Goal: Information Seeking & Learning: Learn about a topic

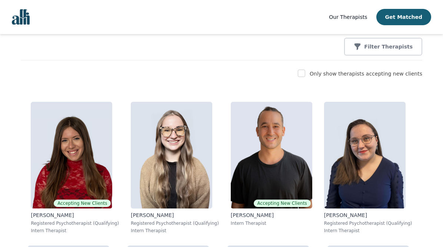
scroll to position [97, 0]
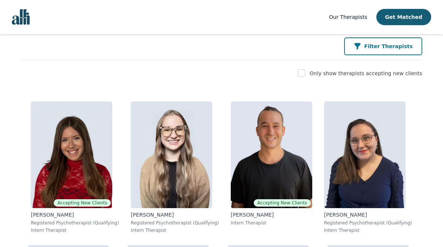
click at [384, 47] on p "Filter Therapists" at bounding box center [388, 46] width 49 height 7
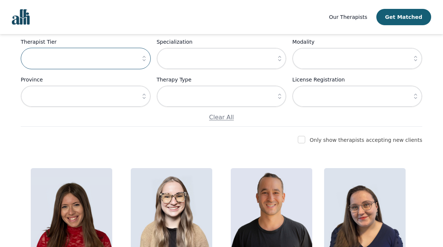
click at [82, 64] on input "text" at bounding box center [86, 58] width 130 height 21
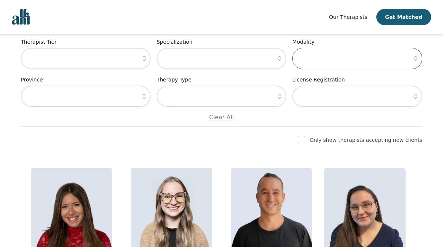
click at [325, 62] on input "text" at bounding box center [357, 58] width 130 height 21
click at [414, 57] on icon "button" at bounding box center [415, 58] width 7 height 7
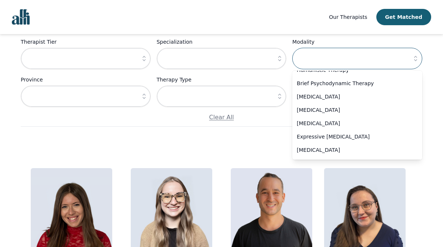
scroll to position [402, 0]
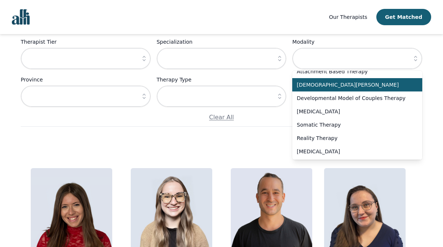
click at [361, 86] on span "Christian Counselling" at bounding box center [353, 84] width 112 height 7
type input "Christian Counselling"
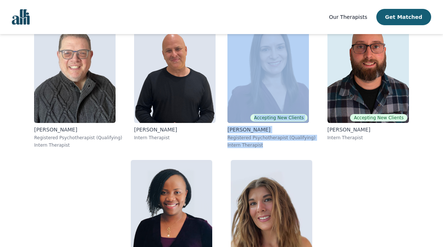
scroll to position [289, 0]
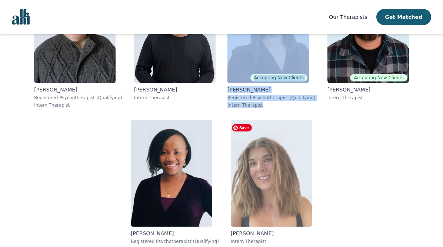
click at [291, 180] on img at bounding box center [272, 173] width 82 height 107
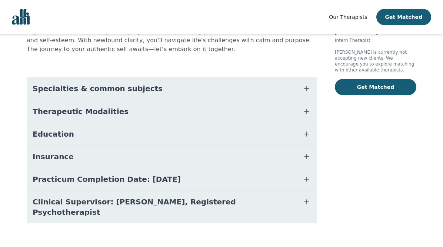
scroll to position [135, 0]
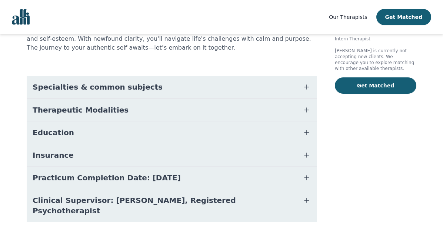
click at [308, 110] on icon "button" at bounding box center [306, 110] width 9 height 9
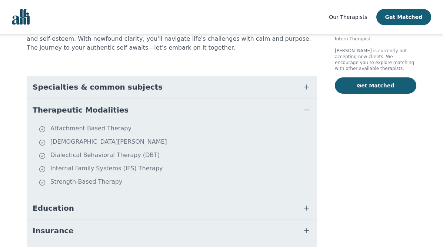
click at [308, 110] on icon "button" at bounding box center [306, 110] width 9 height 9
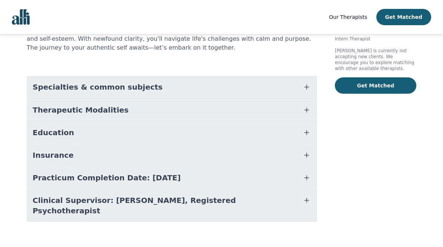
click at [299, 90] on button "Specialties & common subjects" at bounding box center [172, 87] width 291 height 22
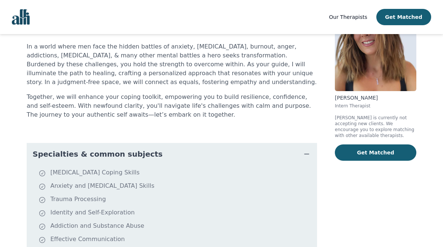
scroll to position [66, 0]
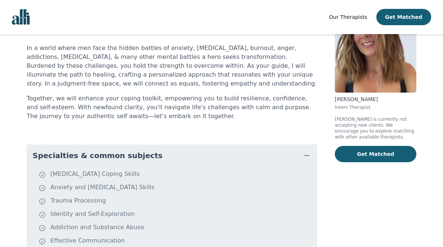
click at [303, 153] on icon "button" at bounding box center [306, 155] width 9 height 9
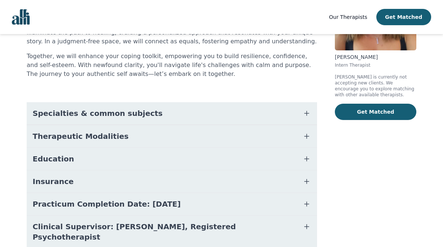
scroll to position [135, 0]
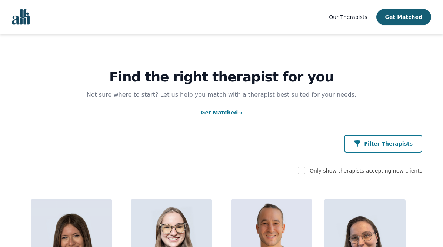
click at [388, 142] on p "Filter Therapists" at bounding box center [388, 143] width 49 height 7
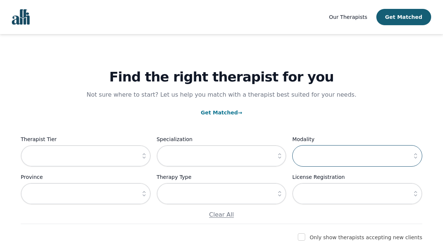
click at [364, 159] on input "text" at bounding box center [357, 155] width 130 height 21
click at [418, 158] on icon "button" at bounding box center [415, 155] width 7 height 7
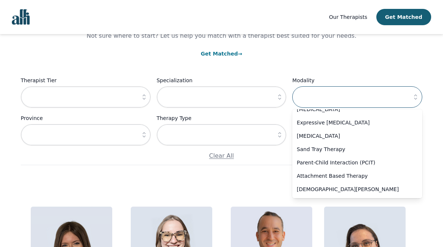
scroll to position [64, 0]
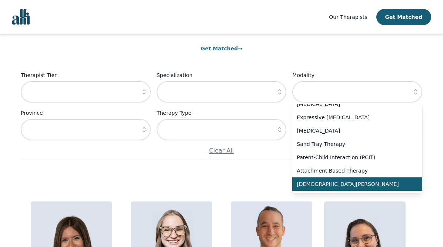
click at [351, 188] on span "Christian Counselling" at bounding box center [353, 183] width 112 height 7
type input "Christian Counselling"
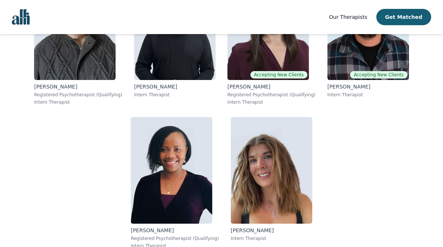
scroll to position [294, 0]
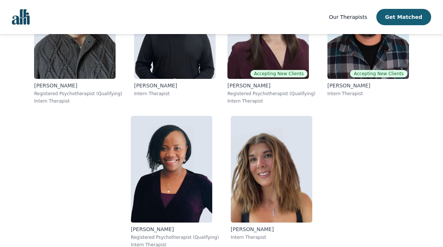
click at [377, 160] on div "David Newman Registered Psychotherapist (Qualifying) Intern Therapist Jeff Wats…" at bounding box center [222, 110] width 402 height 288
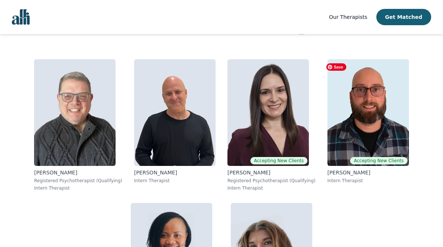
scroll to position [208, 0]
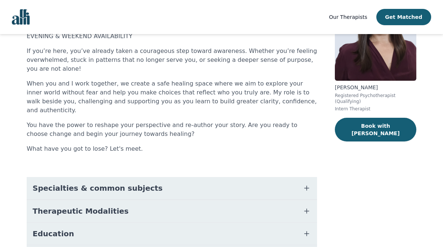
scroll to position [82, 0]
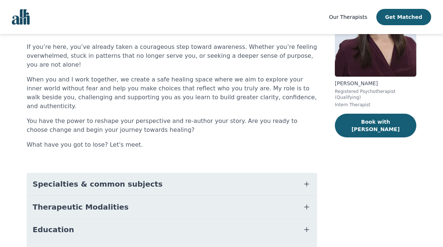
click at [149, 174] on button "Specialties & common subjects" at bounding box center [172, 184] width 291 height 22
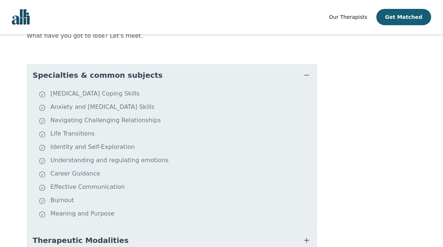
scroll to position [193, 0]
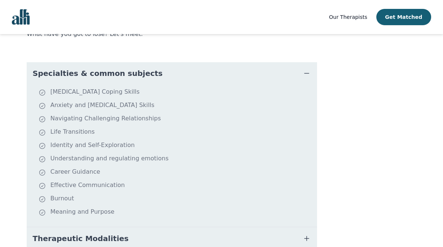
click at [156, 63] on button "Specialties & common subjects" at bounding box center [172, 73] width 291 height 22
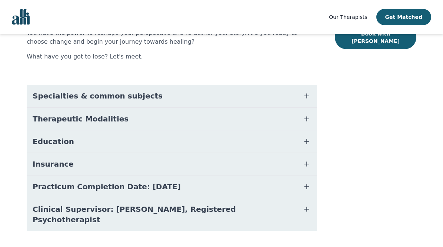
click at [134, 108] on button "Therapeutic Modalities" at bounding box center [172, 119] width 291 height 22
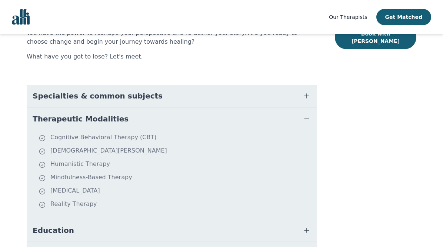
click at [90, 114] on span "Therapeutic Modalities" at bounding box center [81, 119] width 96 height 10
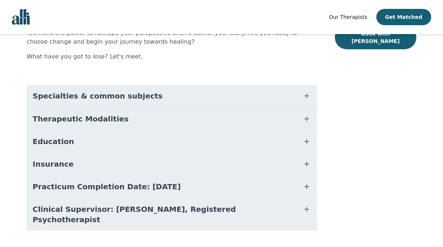
click at [84, 137] on button "Education" at bounding box center [172, 141] width 291 height 22
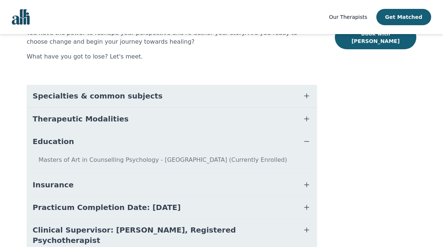
click at [84, 137] on button "Education" at bounding box center [172, 141] width 291 height 22
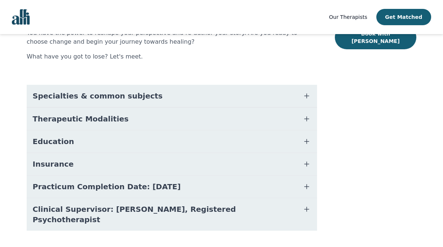
click at [80, 153] on button "Insurance" at bounding box center [172, 164] width 291 height 22
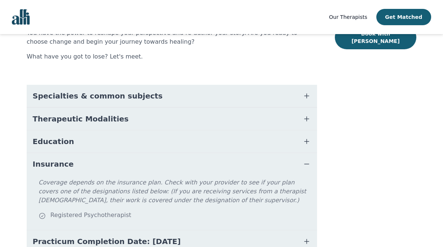
click at [80, 153] on button "Insurance" at bounding box center [172, 164] width 291 height 22
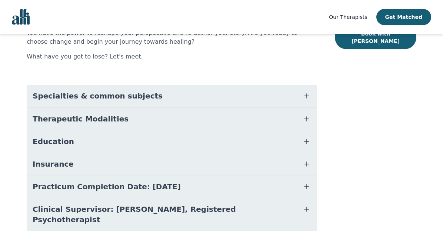
click at [82, 182] on span "Practicum Completion Date: 2025-12-19" at bounding box center [107, 187] width 148 height 10
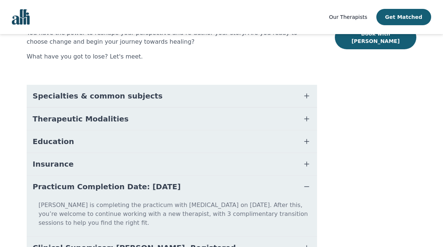
click at [82, 182] on span "Practicum Completion Date: 2025-12-19" at bounding box center [107, 187] width 148 height 10
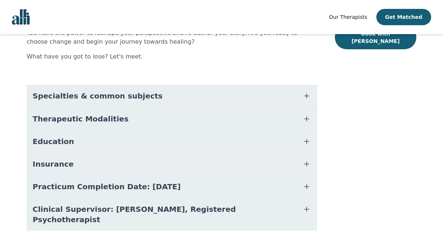
click at [87, 204] on span "Clinical Supervisor: Michael Peddle, Registered Psychotherapist" at bounding box center [163, 214] width 261 height 21
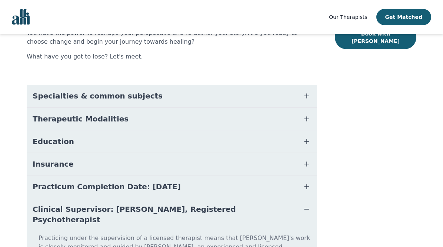
click at [87, 204] on span "Clinical Supervisor: Michael Peddle, Registered Psychotherapist" at bounding box center [163, 214] width 261 height 21
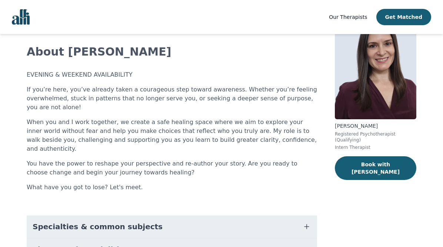
scroll to position [40, 0]
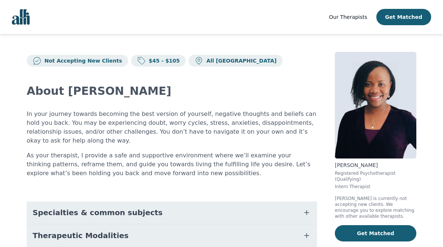
scroll to position [126, 0]
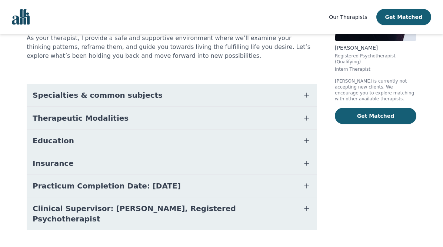
scroll to position [118, 0]
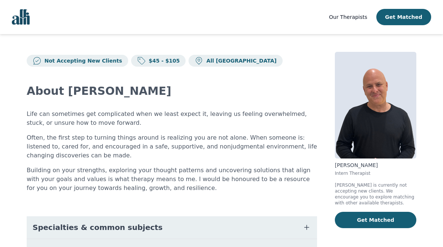
scroll to position [140, 0]
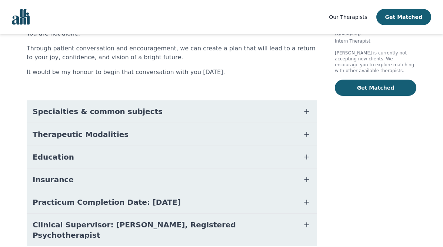
scroll to position [170, 0]
